Goal: Obtain resource: Obtain resource

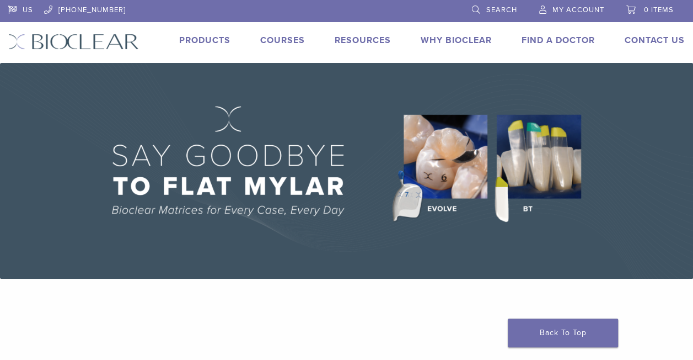
click at [217, 36] on link "Products" at bounding box center [204, 40] width 51 height 11
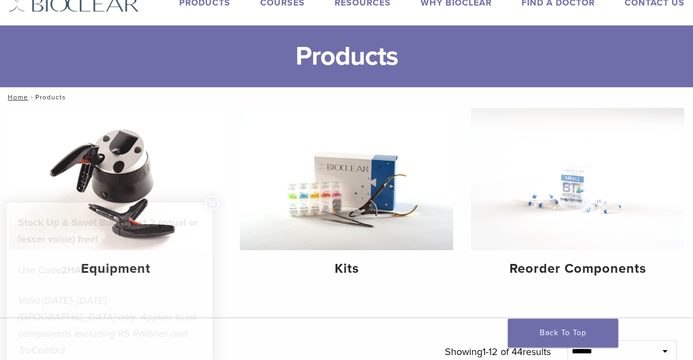
scroll to position [55, 0]
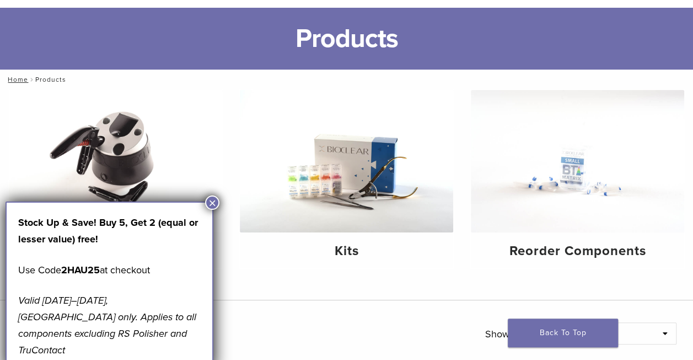
drag, startPoint x: 349, startPoint y: 280, endPoint x: 348, endPoint y: 290, distance: 9.4
click at [349, 282] on div "Equipment Kits Reorder Components" at bounding box center [346, 194] width 693 height 211
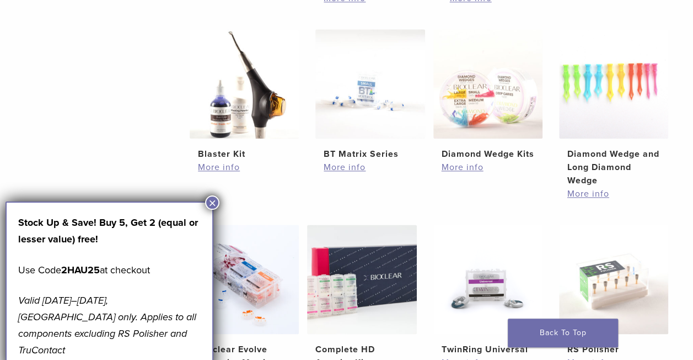
scroll to position [607, 0]
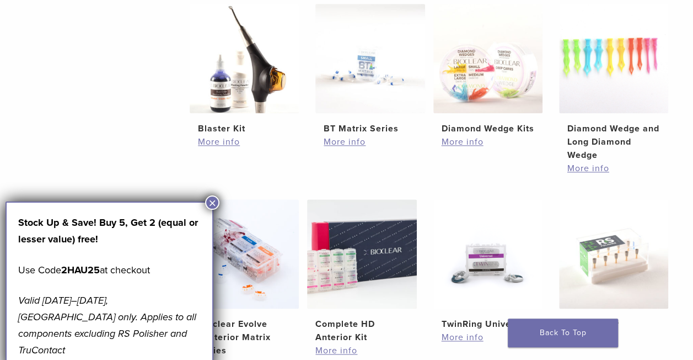
click at [215, 202] on button "×" at bounding box center [212, 202] width 14 height 14
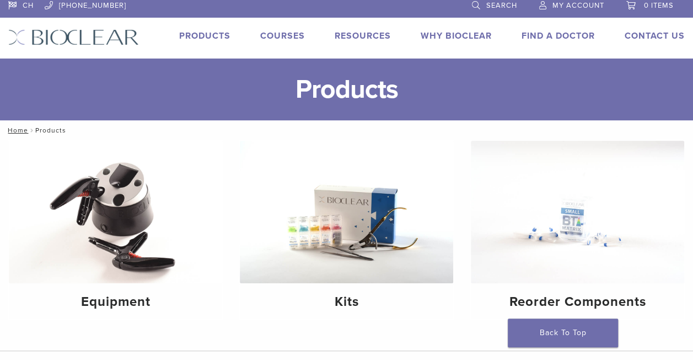
scroll to position [0, 0]
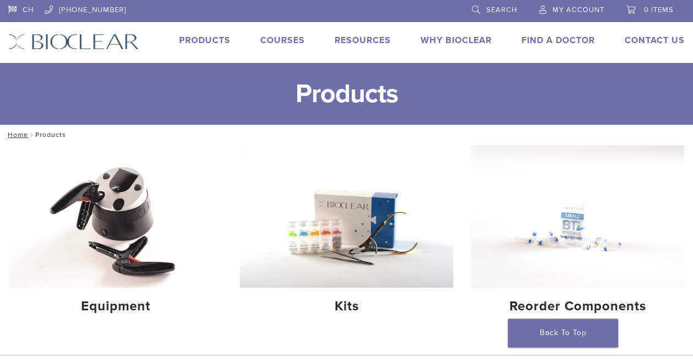
click at [204, 38] on link "Products" at bounding box center [204, 40] width 51 height 11
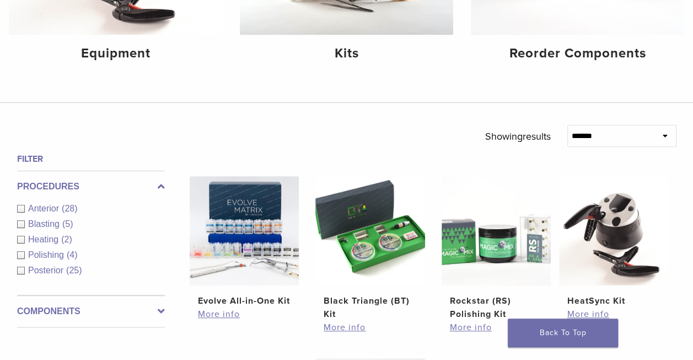
scroll to position [276, 0]
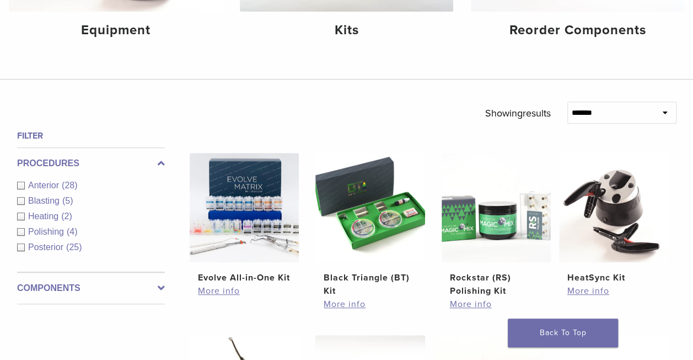
click at [78, 243] on span "(25)" at bounding box center [73, 246] width 15 height 9
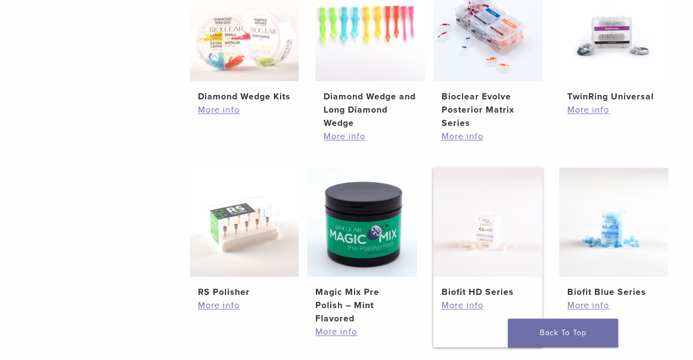
scroll to position [662, 0]
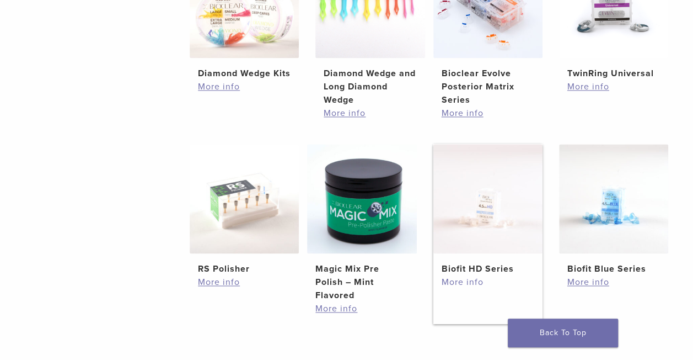
click at [460, 282] on link "More info" at bounding box center [487, 281] width 93 height 13
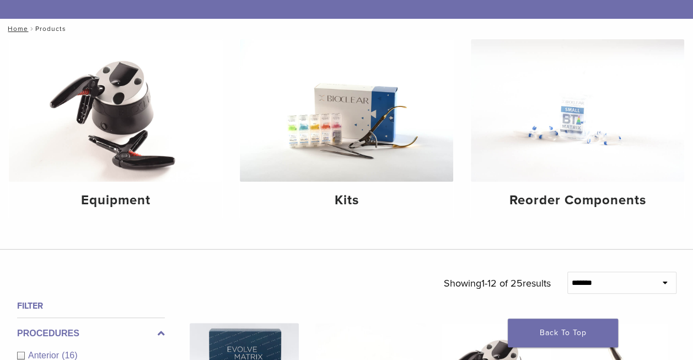
scroll to position [0, 0]
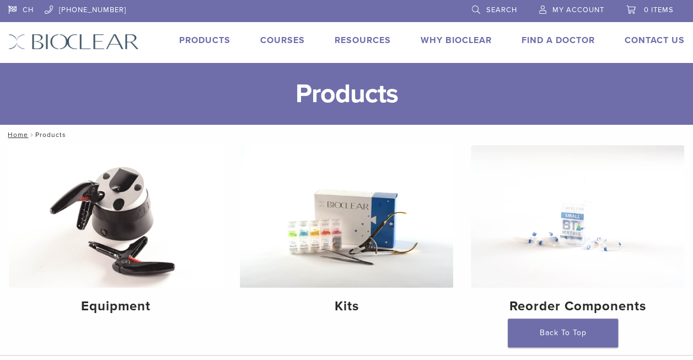
click at [92, 42] on img at bounding box center [73, 42] width 131 height 16
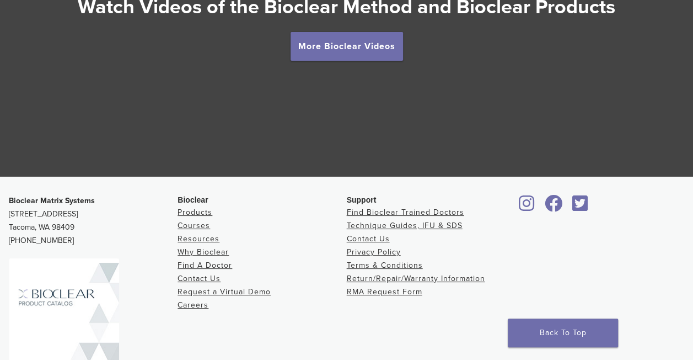
scroll to position [2096, 0]
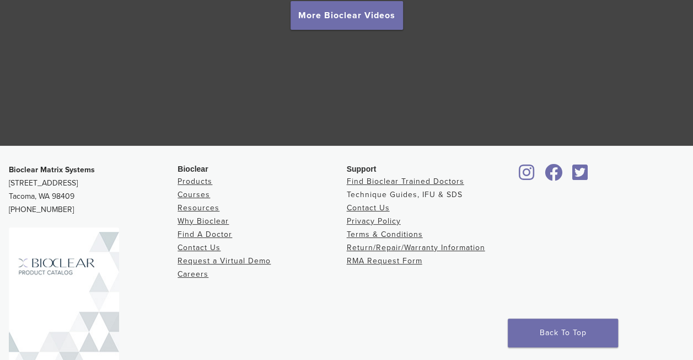
click at [383, 194] on link "Technique Guides, IFU & SDS" at bounding box center [405, 194] width 116 height 9
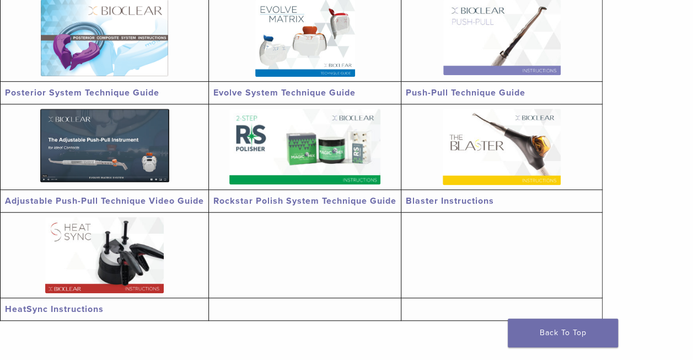
scroll to position [386, 0]
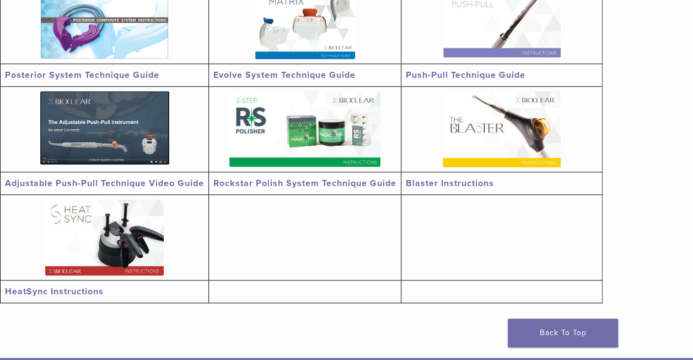
click at [483, 180] on link "Blaster Instructions" at bounding box center [450, 183] width 88 height 11
